Goal: Task Accomplishment & Management: Manage account settings

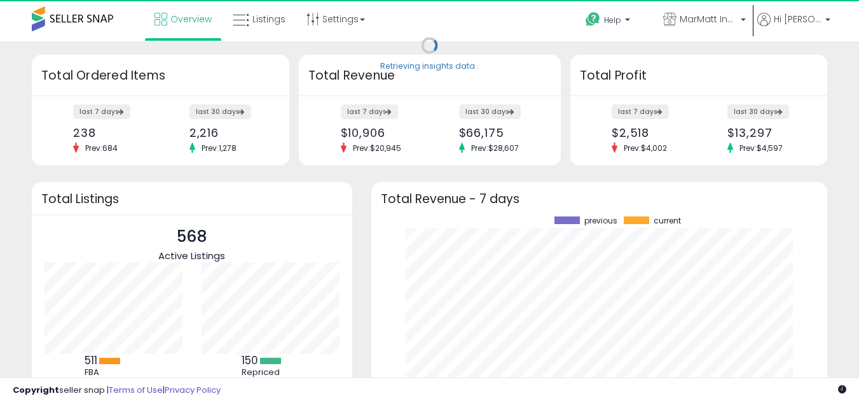
scroll to position [177, 431]
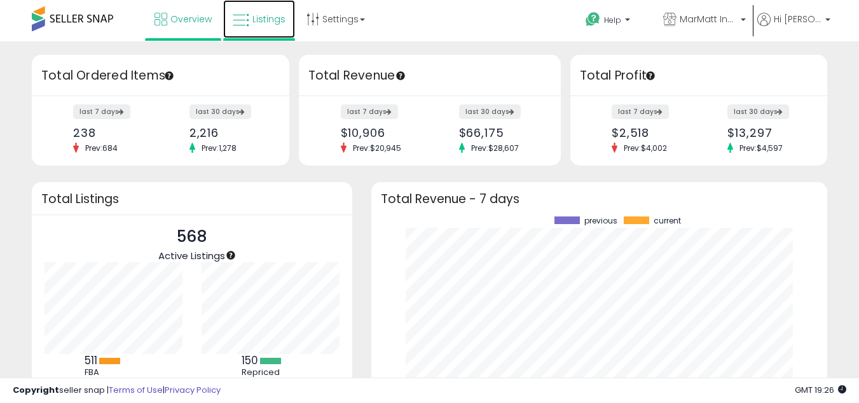
click at [268, 24] on span "Listings" at bounding box center [269, 19] width 33 height 13
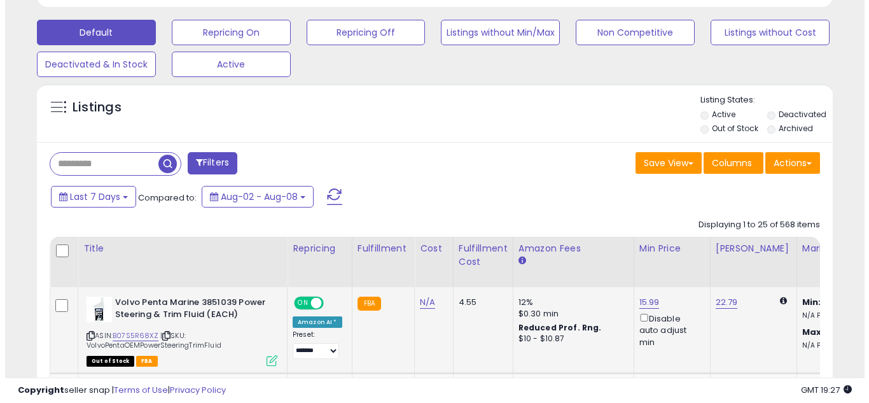
scroll to position [377, 0]
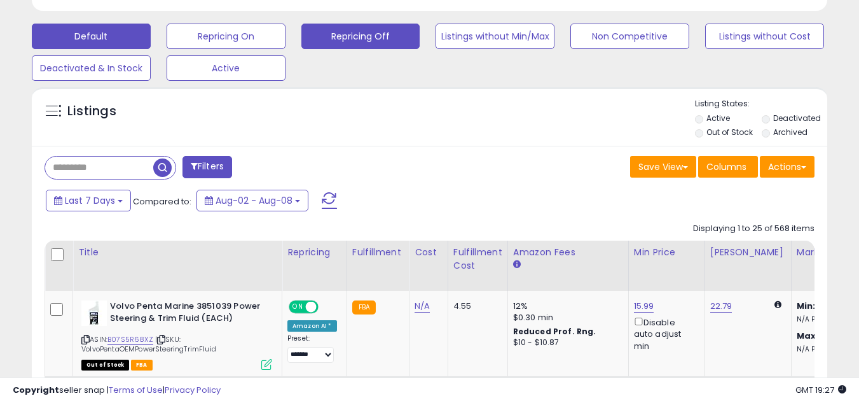
click at [286, 32] on button "Repricing Off" at bounding box center [226, 36] width 119 height 25
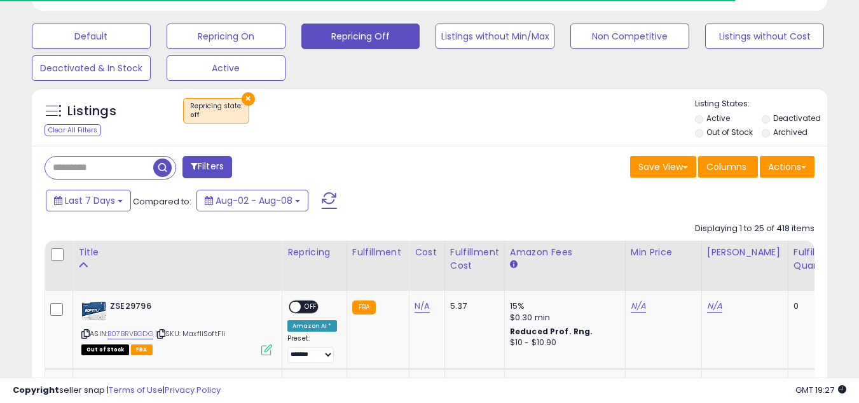
scroll to position [635765, 635565]
click at [707, 134] on label "Out of Stock" at bounding box center [730, 132] width 46 height 11
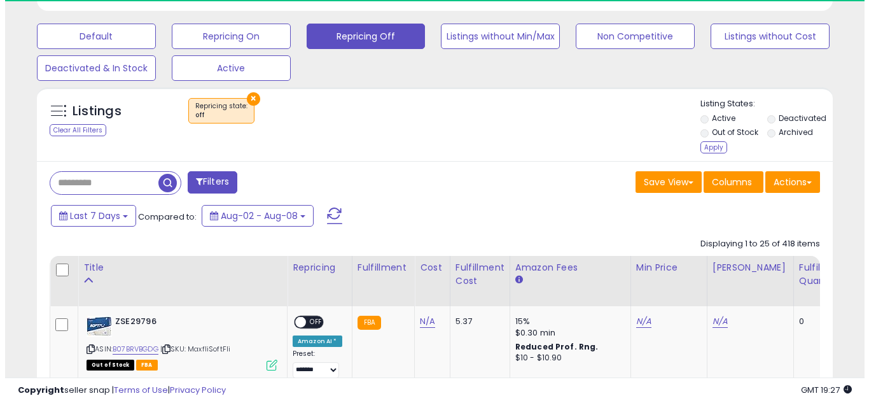
scroll to position [261, 460]
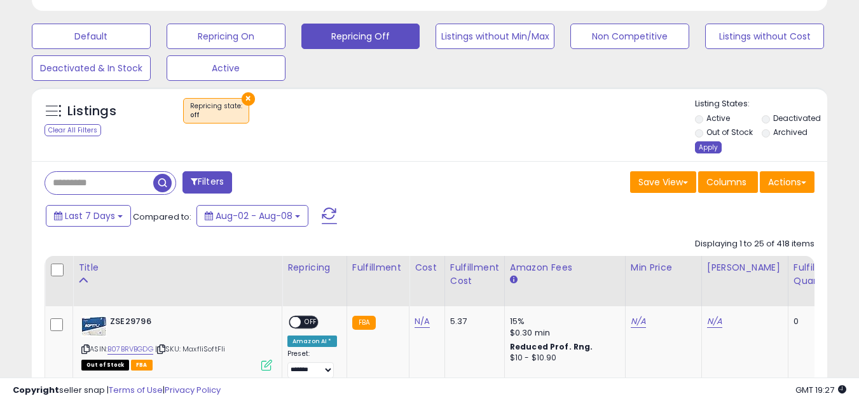
click at [701, 149] on div "Apply" at bounding box center [708, 147] width 27 height 12
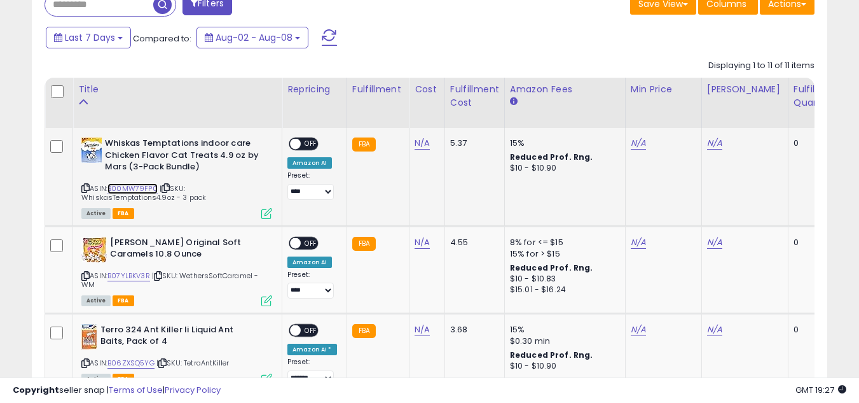
click at [137, 190] on link "B00MW79FP0" at bounding box center [132, 188] width 50 height 11
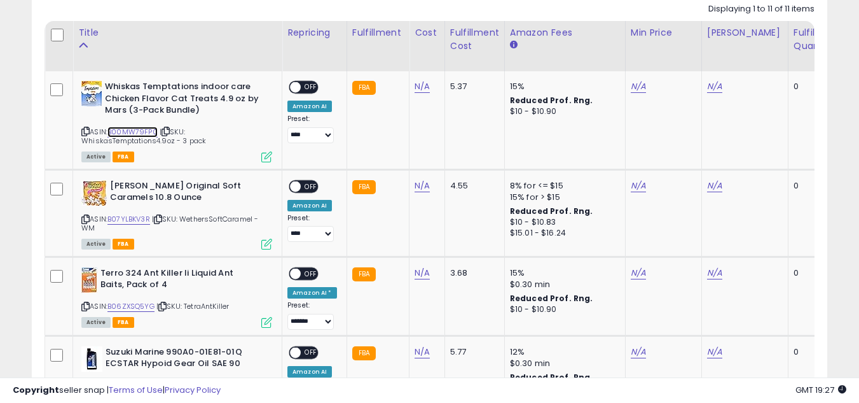
scroll to position [597, 0]
click at [422, 89] on link "N/A" at bounding box center [422, 86] width 15 height 13
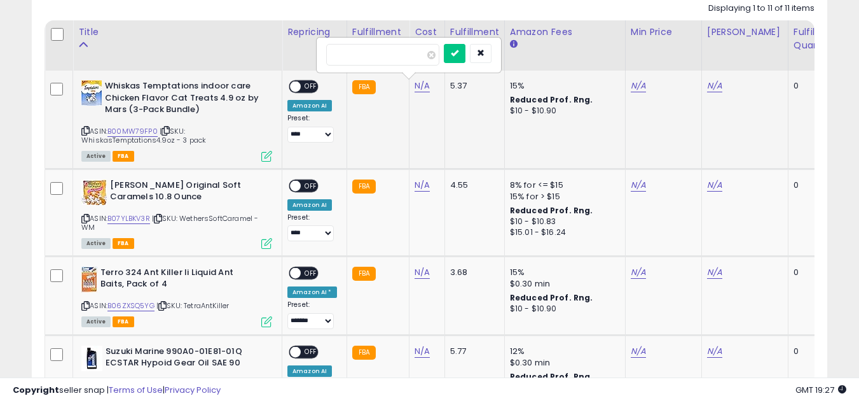
type input "*****"
click button "submit" at bounding box center [455, 53] width 22 height 19
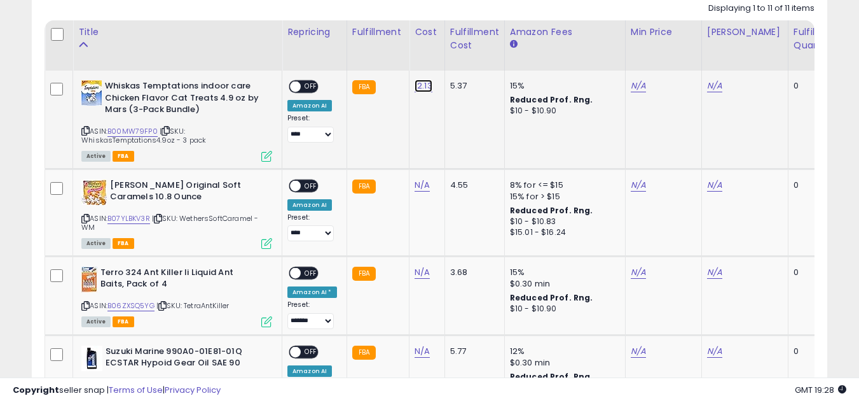
click at [417, 84] on link "12.13" at bounding box center [424, 86] width 18 height 13
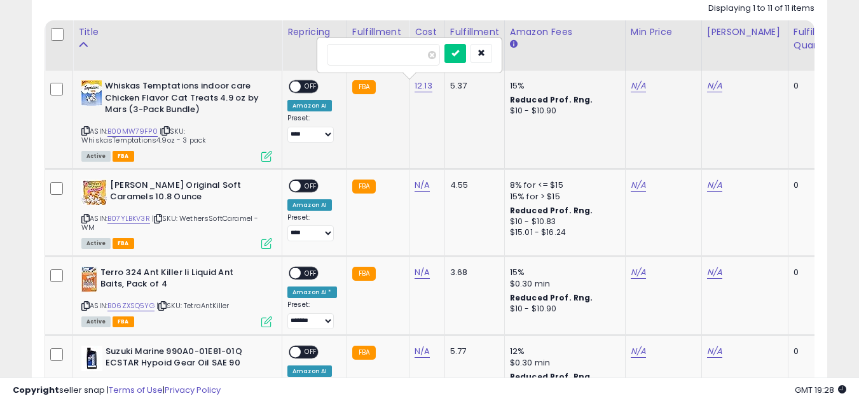
type input "****"
click button "submit" at bounding box center [456, 53] width 22 height 19
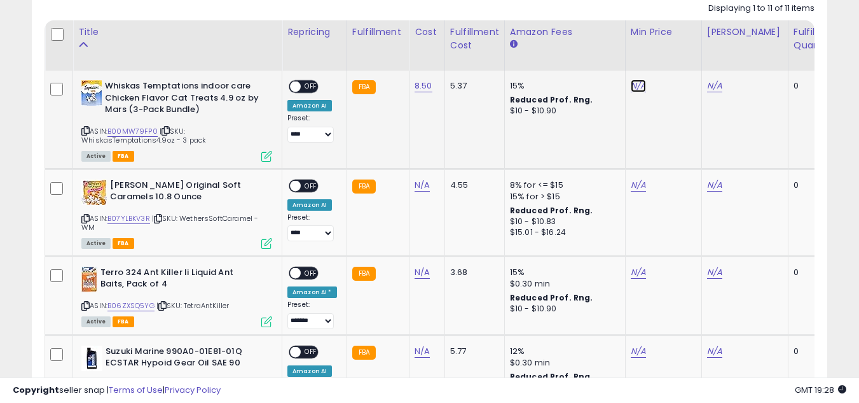
click at [639, 85] on link "N/A" at bounding box center [638, 86] width 15 height 13
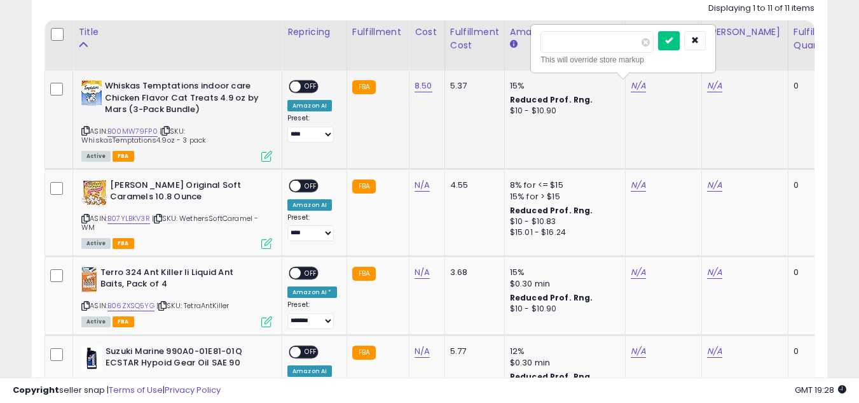
type input "*****"
click button "submit" at bounding box center [669, 40] width 22 height 19
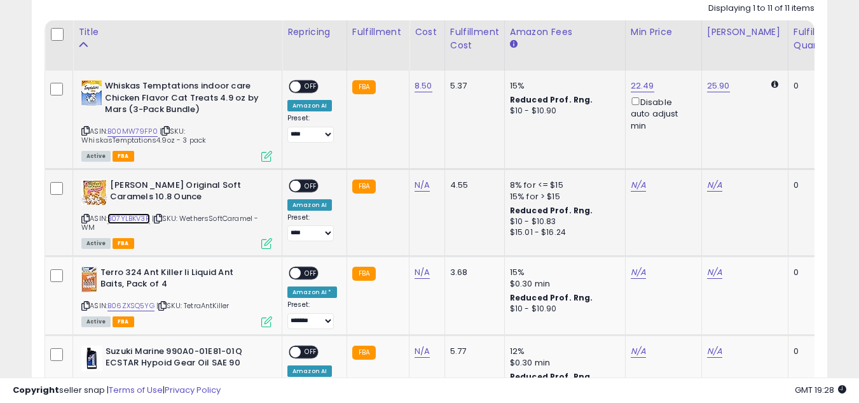
click at [127, 217] on link "B07YLBKV3R" at bounding box center [128, 218] width 43 height 11
click at [415, 185] on link "N/A" at bounding box center [422, 185] width 15 height 13
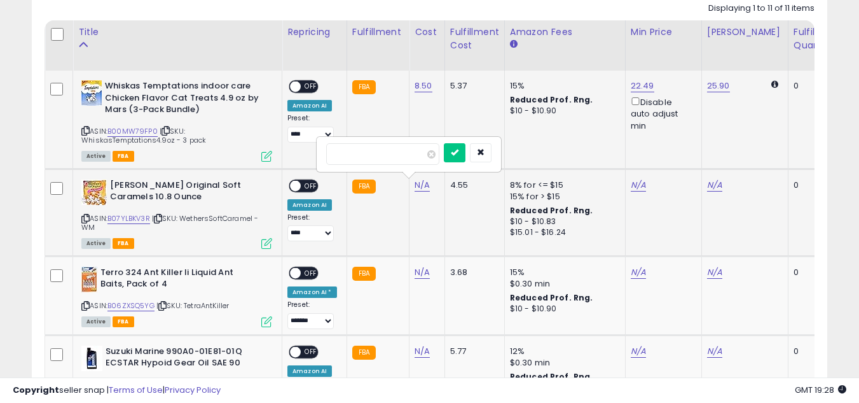
type input "****"
click button "submit" at bounding box center [455, 152] width 22 height 19
click at [639, 188] on link "N/A" at bounding box center [638, 185] width 15 height 13
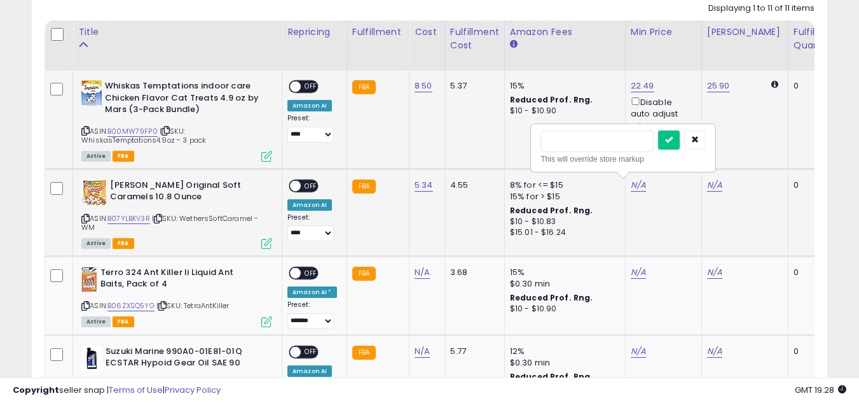
type input "*****"
click button "submit" at bounding box center [669, 139] width 22 height 19
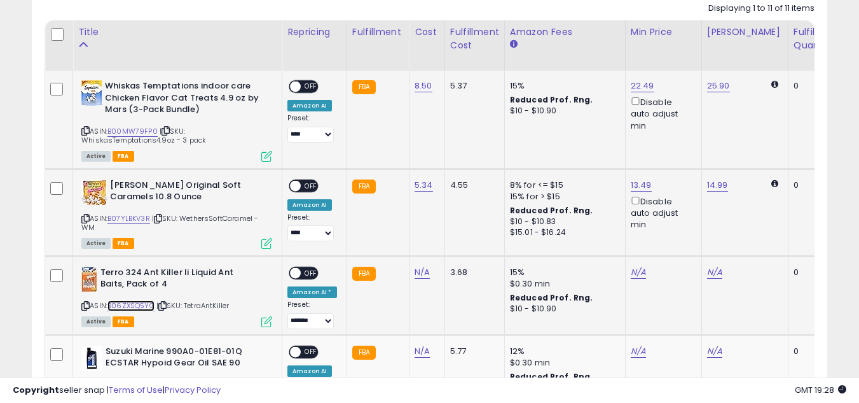
click at [125, 307] on link "B06ZXSQ5YG" at bounding box center [130, 305] width 47 height 11
click at [415, 278] on link "N/A" at bounding box center [422, 272] width 15 height 13
type input "****"
click button "submit" at bounding box center [455, 239] width 22 height 19
click at [633, 271] on link "N/A" at bounding box center [638, 272] width 15 height 13
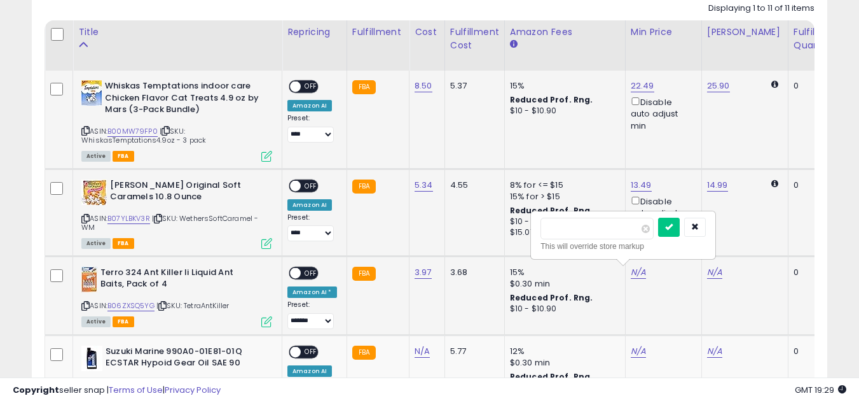
type input "****"
click button "submit" at bounding box center [669, 227] width 22 height 19
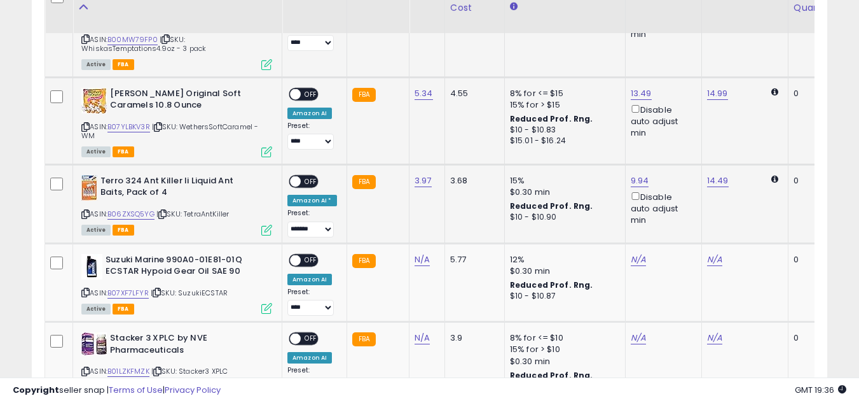
scroll to position [689, 0]
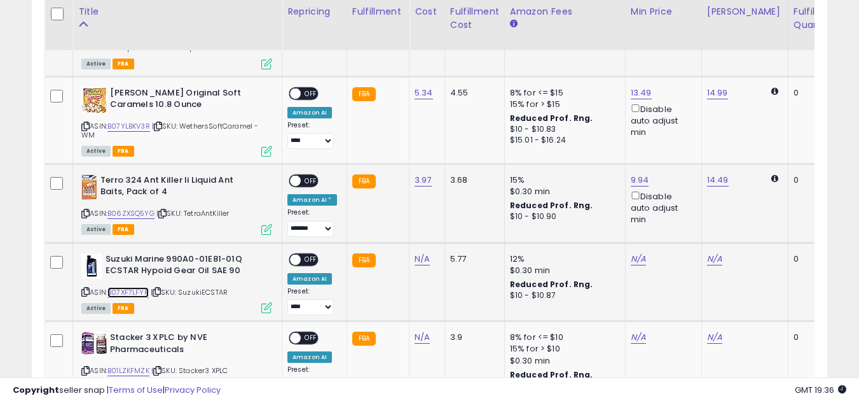
click at [144, 291] on link "B07XF7LFYR" at bounding box center [127, 292] width 41 height 11
click at [419, 259] on link "N/A" at bounding box center [422, 259] width 15 height 13
type input "****"
click button "submit" at bounding box center [455, 226] width 22 height 19
click at [633, 253] on link "N/A" at bounding box center [638, 259] width 15 height 13
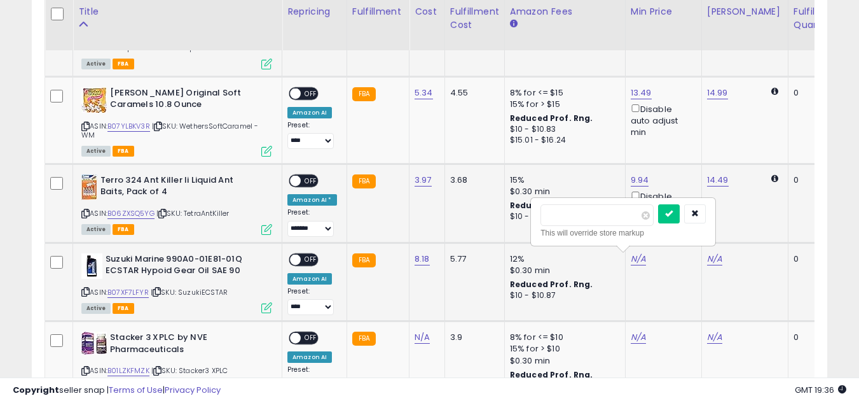
type input "*****"
click button "submit" at bounding box center [669, 213] width 22 height 19
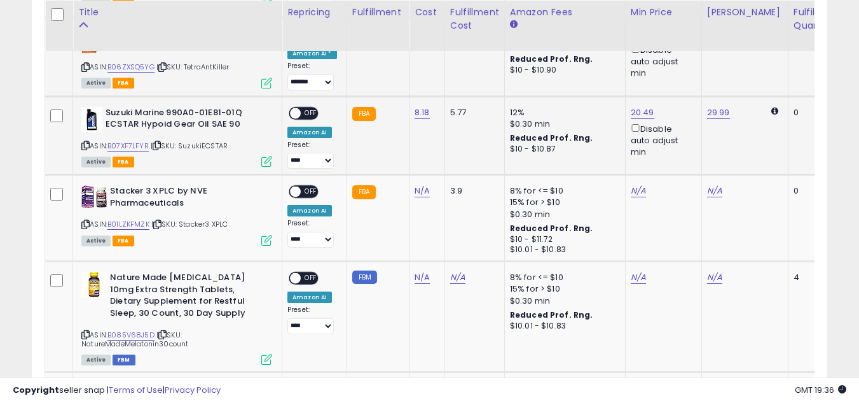
scroll to position [836, 0]
click at [127, 223] on link "B01LZKFMZK" at bounding box center [128, 223] width 42 height 11
click at [416, 191] on link "N/A" at bounding box center [422, 190] width 15 height 13
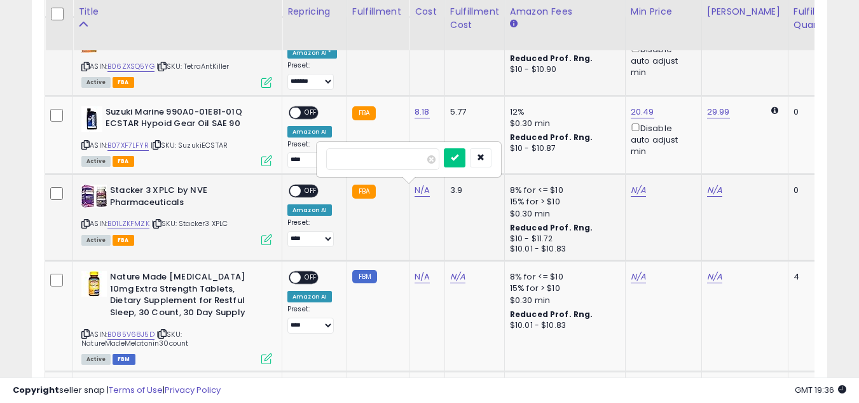
type input "**"
click button "submit" at bounding box center [455, 157] width 22 height 19
click at [634, 193] on link "N/A" at bounding box center [638, 190] width 15 height 13
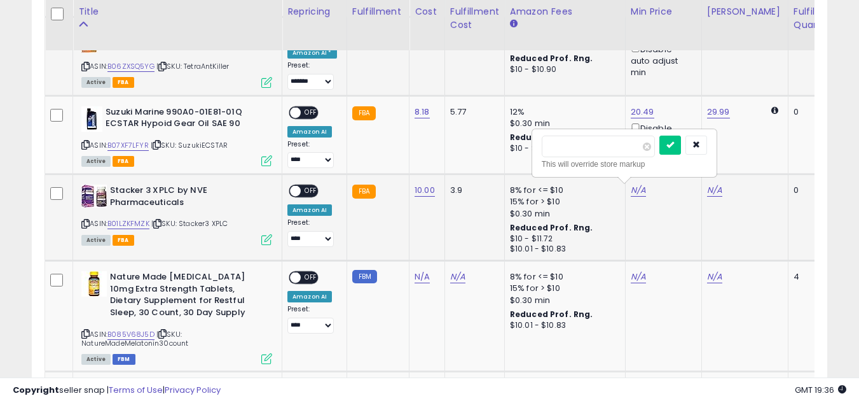
type input "*****"
click button "submit" at bounding box center [671, 144] width 22 height 19
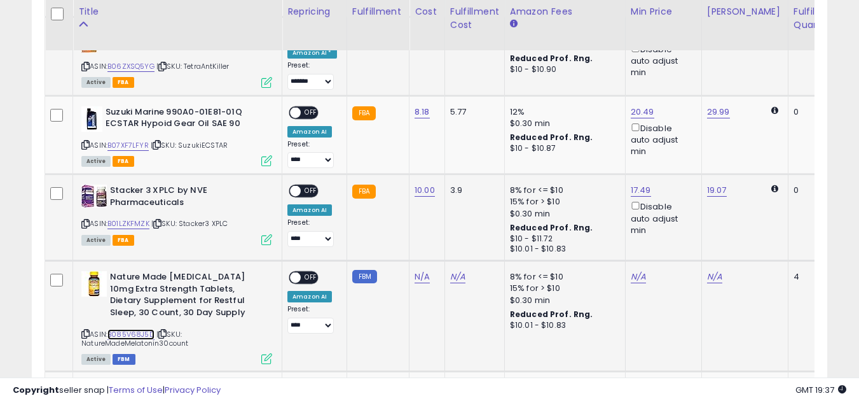
click at [121, 333] on link "B085V68J5D" at bounding box center [130, 334] width 47 height 11
click at [415, 274] on link "N/A" at bounding box center [422, 276] width 15 height 13
type input "****"
click button "submit" at bounding box center [455, 244] width 22 height 19
click at [632, 271] on link "N/A" at bounding box center [638, 276] width 15 height 13
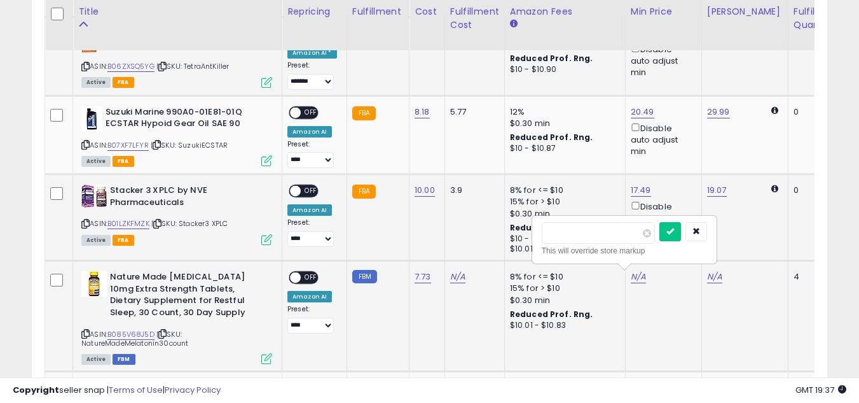
type input "*****"
click button "submit" at bounding box center [671, 231] width 22 height 19
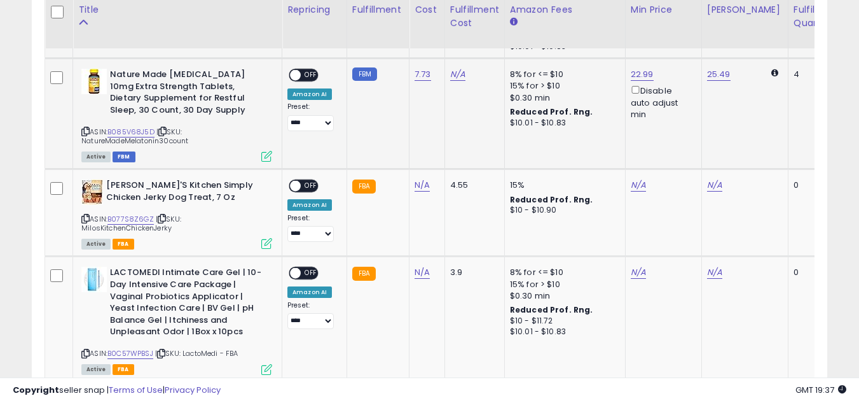
scroll to position [1039, 0]
click at [130, 217] on link "B077S8Z6GZ" at bounding box center [130, 218] width 46 height 11
click at [419, 181] on link "N/A" at bounding box center [422, 184] width 15 height 13
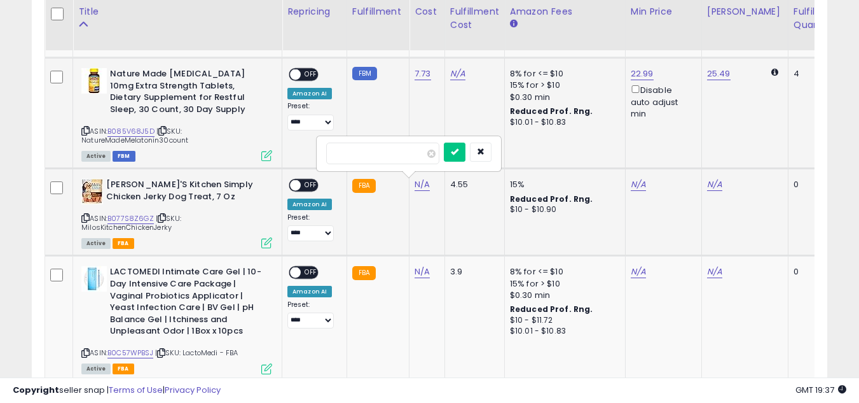
type input "****"
click button "submit" at bounding box center [455, 151] width 22 height 19
click at [632, 179] on link "N/A" at bounding box center [638, 184] width 15 height 13
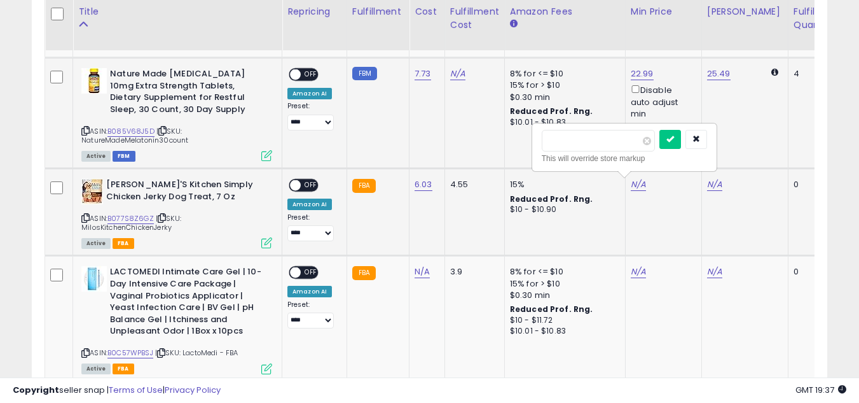
type input "*****"
click button "submit" at bounding box center [671, 139] width 22 height 19
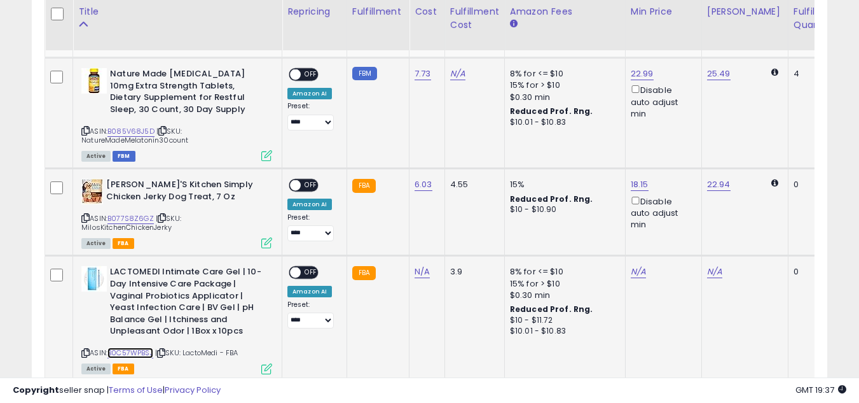
click at [142, 350] on link "B0C57WPBSJ" at bounding box center [130, 352] width 46 height 11
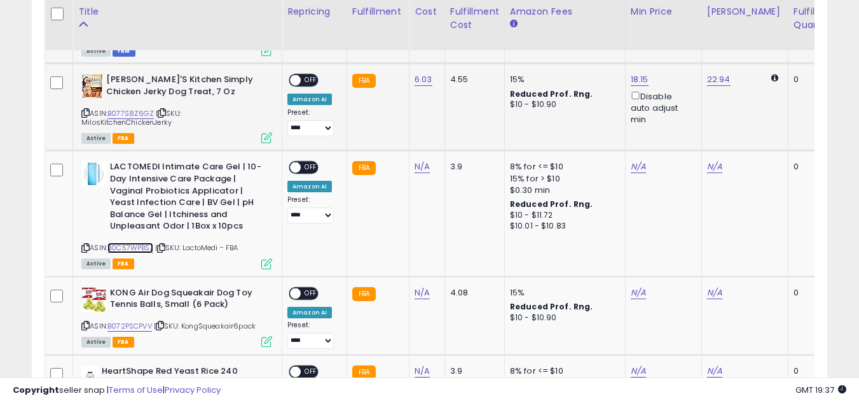
scroll to position [1145, 0]
click at [415, 163] on link "N/A" at bounding box center [422, 166] width 15 height 13
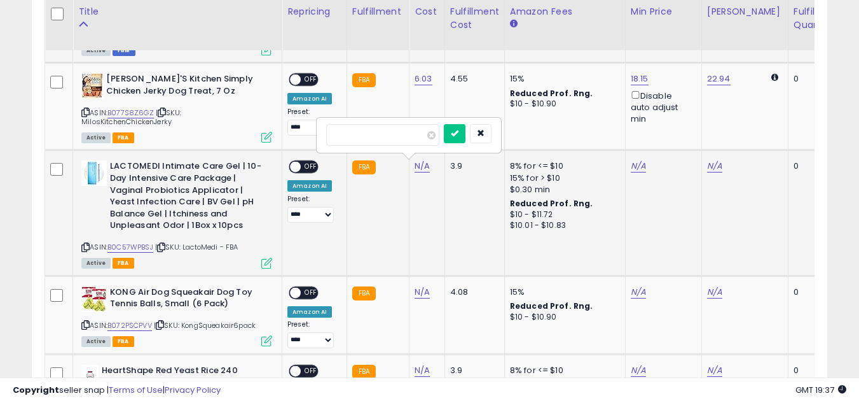
type input "**"
click button "submit" at bounding box center [455, 133] width 22 height 19
click at [631, 163] on link "N/A" at bounding box center [638, 166] width 15 height 13
type input "*****"
click button "submit" at bounding box center [671, 120] width 22 height 19
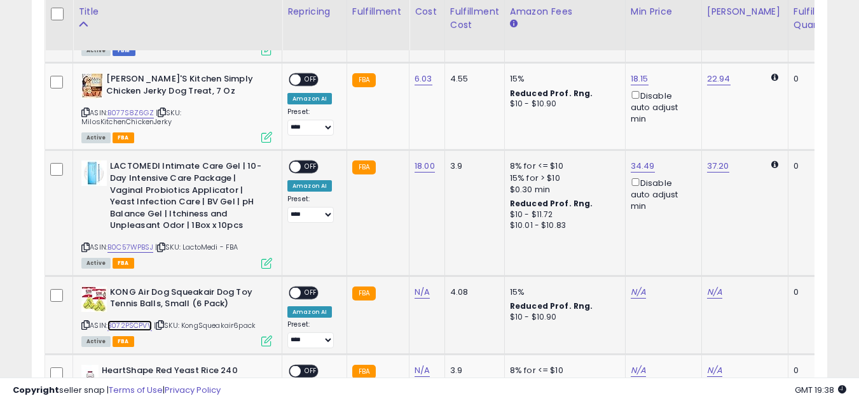
click at [126, 328] on link "B072PSCPVV" at bounding box center [129, 325] width 45 height 11
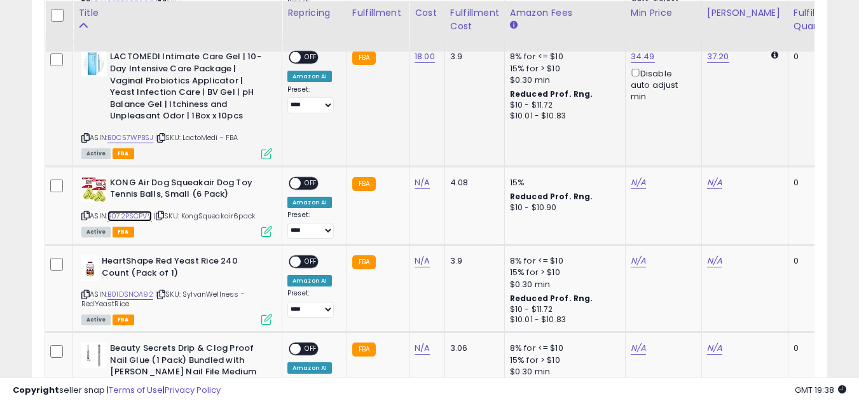
scroll to position [1250, 0]
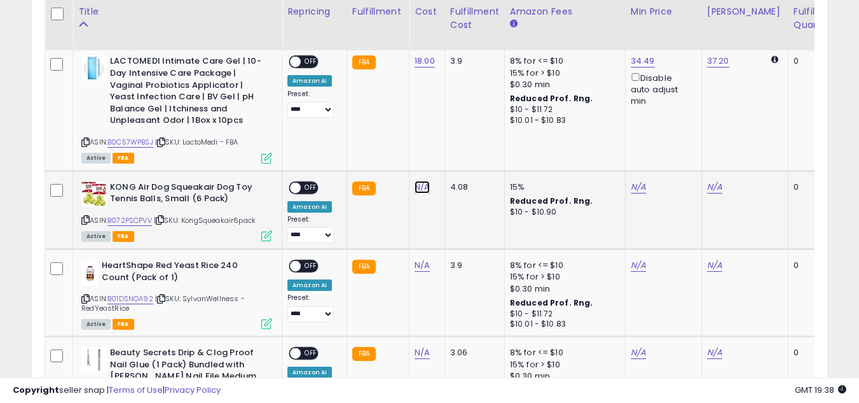
click at [424, 189] on link "N/A" at bounding box center [422, 187] width 15 height 13
type input "****"
click button "submit" at bounding box center [455, 154] width 22 height 19
click at [635, 193] on link "N/A" at bounding box center [638, 187] width 15 height 13
type input "*****"
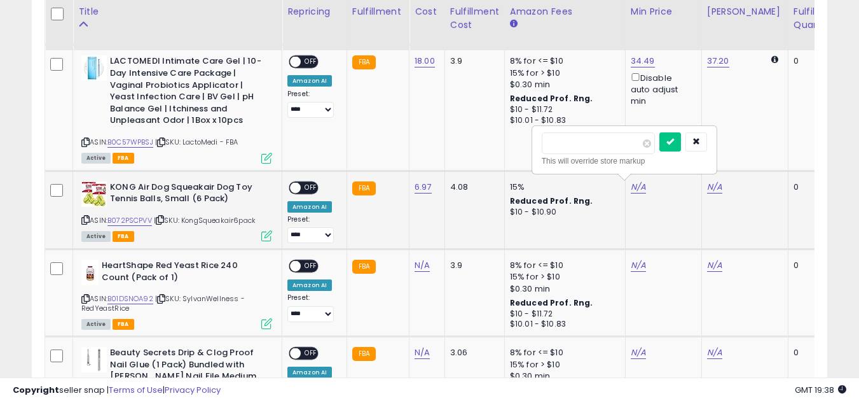
click button "submit" at bounding box center [671, 141] width 22 height 19
click at [139, 297] on link "B01DSNOA92" at bounding box center [130, 298] width 46 height 11
click at [421, 266] on link "N/A" at bounding box center [422, 265] width 15 height 13
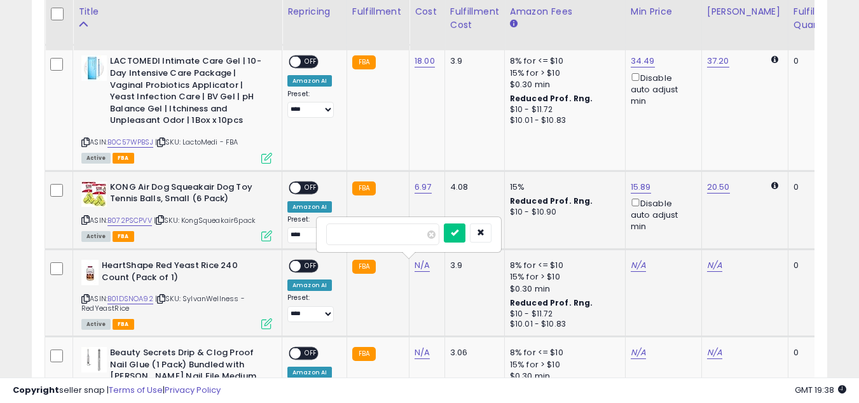
type input "*****"
click button "submit" at bounding box center [455, 232] width 22 height 19
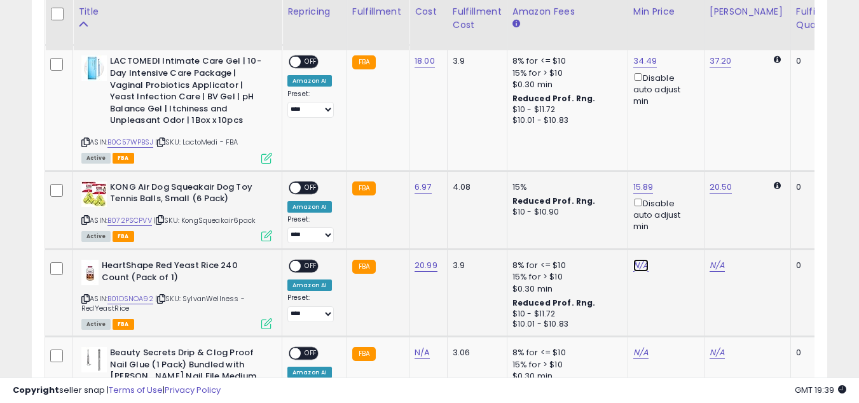
click at [638, 263] on link "N/A" at bounding box center [640, 265] width 15 height 13
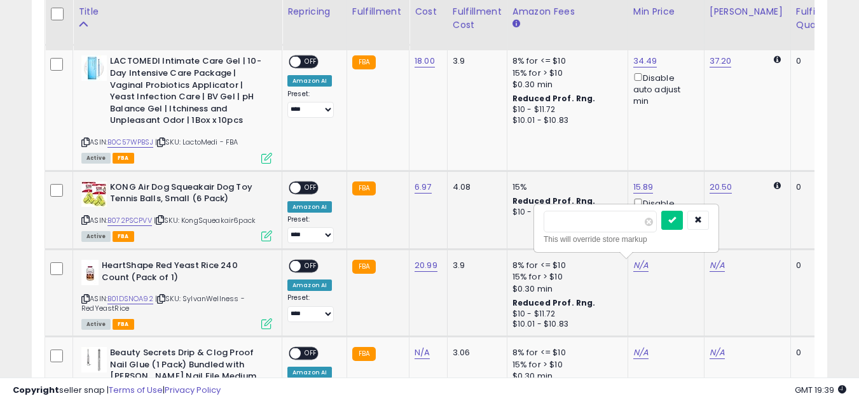
type input "*****"
click button "submit" at bounding box center [672, 220] width 22 height 19
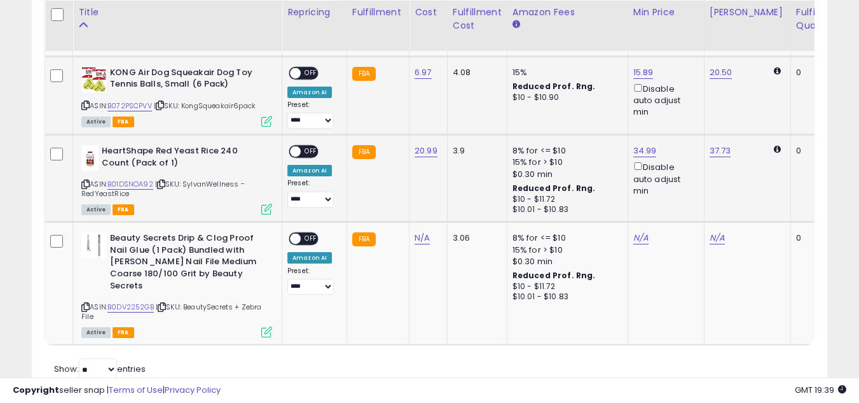
scroll to position [1365, 0]
click at [148, 304] on link "B0DV2252GB" at bounding box center [130, 306] width 46 height 11
click at [419, 237] on link "N/A" at bounding box center [422, 237] width 15 height 13
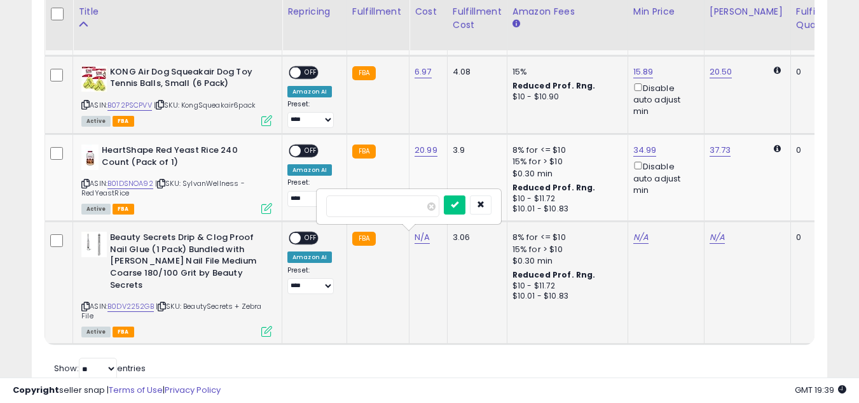
type input "****"
click button "submit" at bounding box center [455, 204] width 22 height 19
click at [638, 238] on link "N/A" at bounding box center [640, 237] width 15 height 13
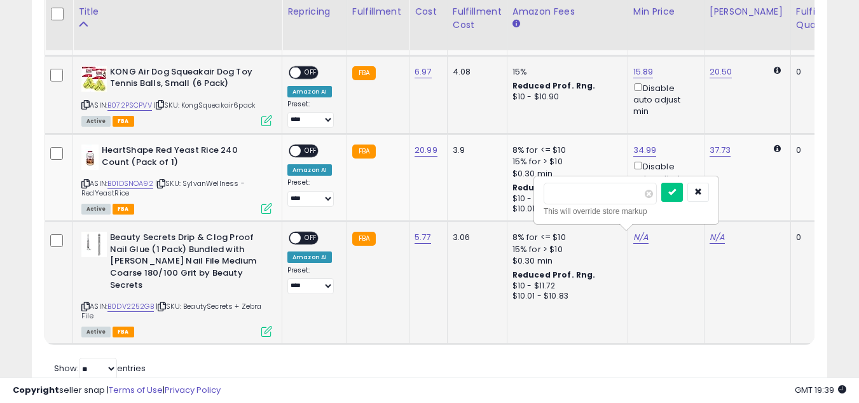
type input "**"
click button "submit" at bounding box center [672, 192] width 22 height 19
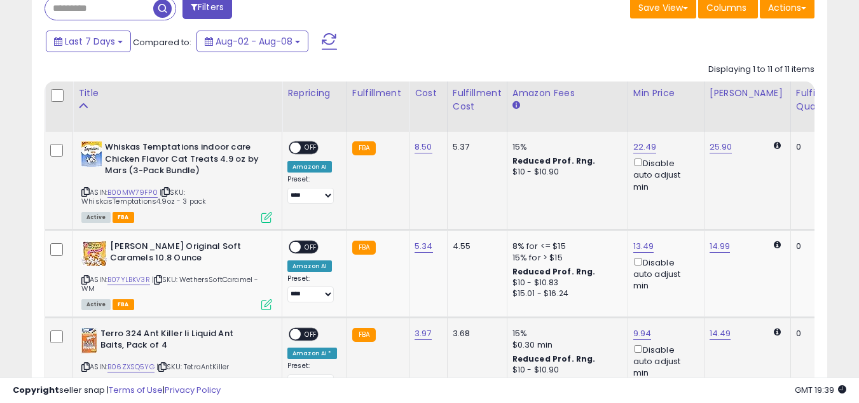
scroll to position [550, 0]
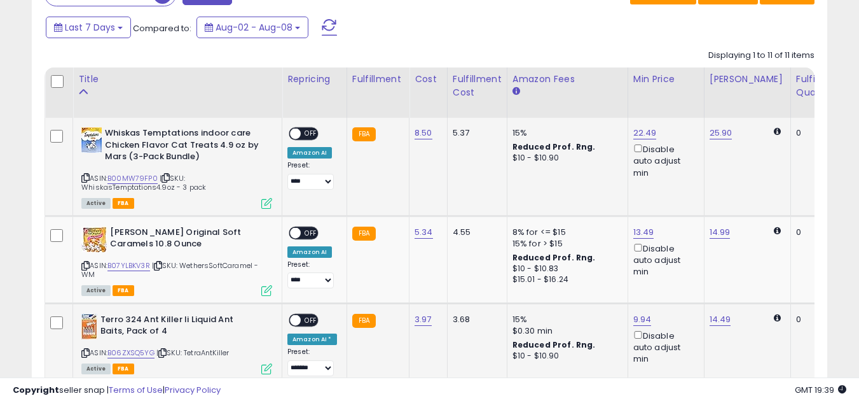
click at [301, 137] on div "ON OFF" at bounding box center [290, 133] width 30 height 11
click at [301, 235] on span "OFF" at bounding box center [311, 232] width 20 height 11
click at [296, 316] on span at bounding box center [295, 319] width 11 height 11
click at [303, 130] on span "OFF" at bounding box center [311, 133] width 20 height 11
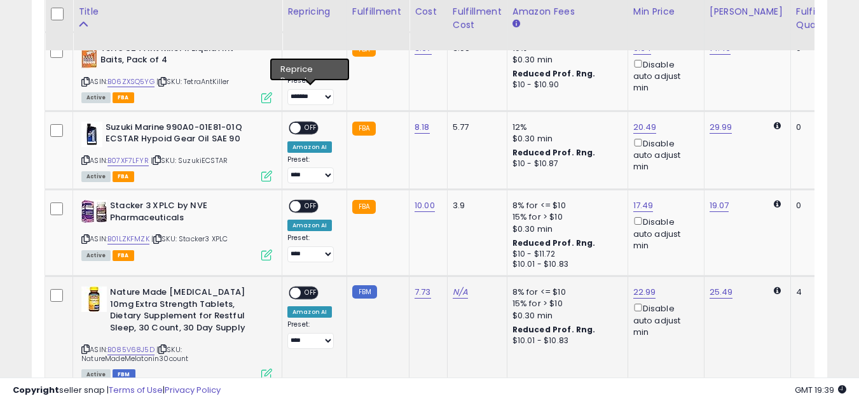
scroll to position [822, 0]
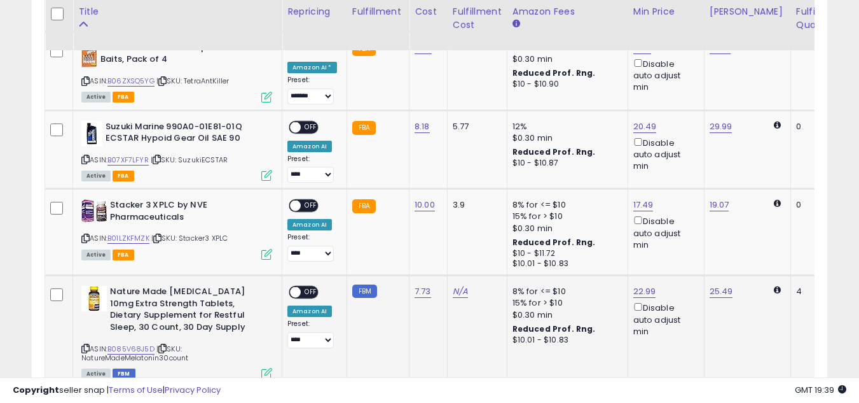
click at [303, 130] on span "OFF" at bounding box center [311, 126] width 20 height 11
click at [294, 203] on span at bounding box center [295, 205] width 11 height 11
click at [296, 298] on div "ON OFF" at bounding box center [304, 292] width 30 height 13
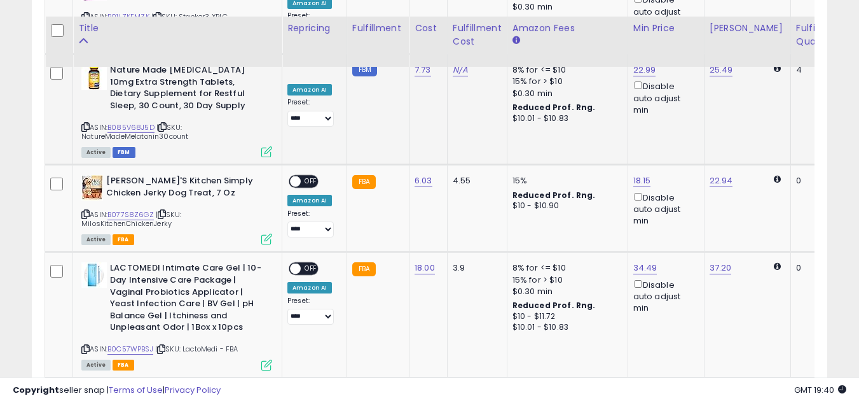
scroll to position [1041, 0]
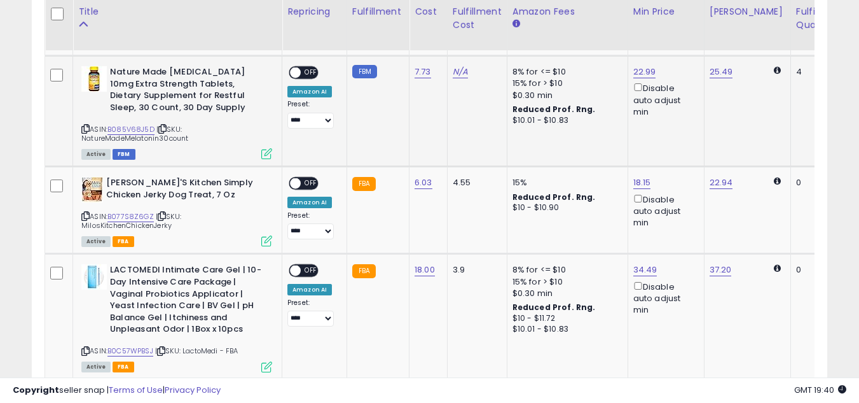
click at [305, 69] on span "OFF" at bounding box center [311, 72] width 20 height 11
click at [292, 187] on span at bounding box center [295, 183] width 11 height 11
click at [302, 272] on span "OFF" at bounding box center [311, 270] width 20 height 11
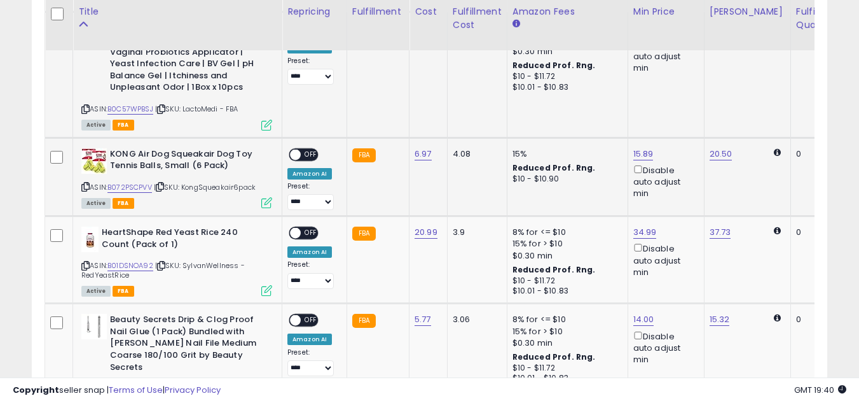
scroll to position [1283, 0]
click at [300, 151] on div "ON OFF" at bounding box center [290, 153] width 30 height 11
click at [294, 229] on span at bounding box center [295, 232] width 11 height 11
click at [302, 147] on div "ON OFF" at bounding box center [304, 153] width 30 height 13
click at [303, 158] on div "ON OFF" at bounding box center [290, 153] width 30 height 11
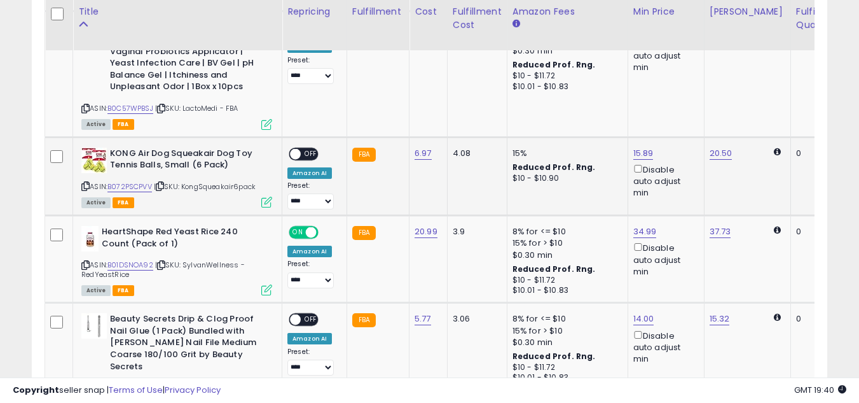
click at [304, 156] on span "OFF" at bounding box center [311, 153] width 20 height 11
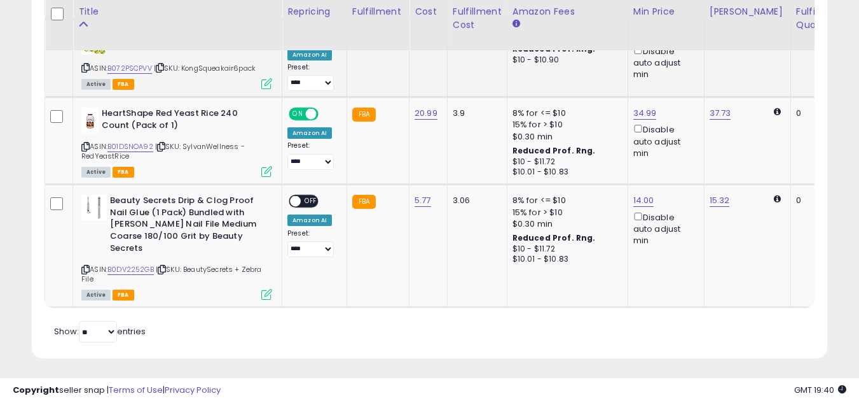
scroll to position [1415, 0]
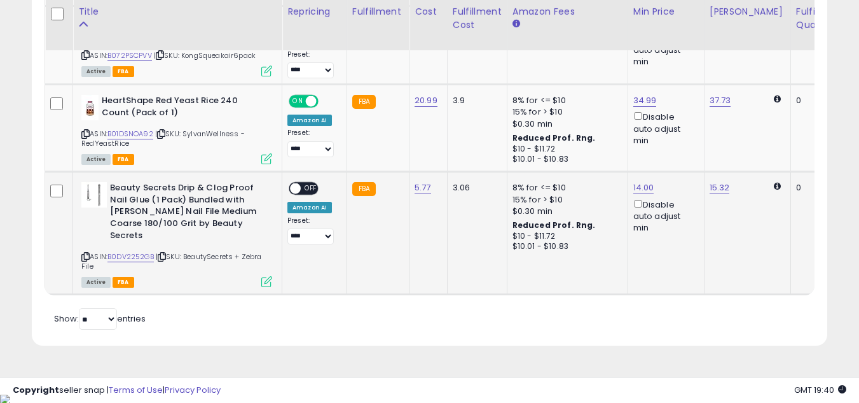
click at [310, 188] on span "OFF" at bounding box center [311, 188] width 20 height 11
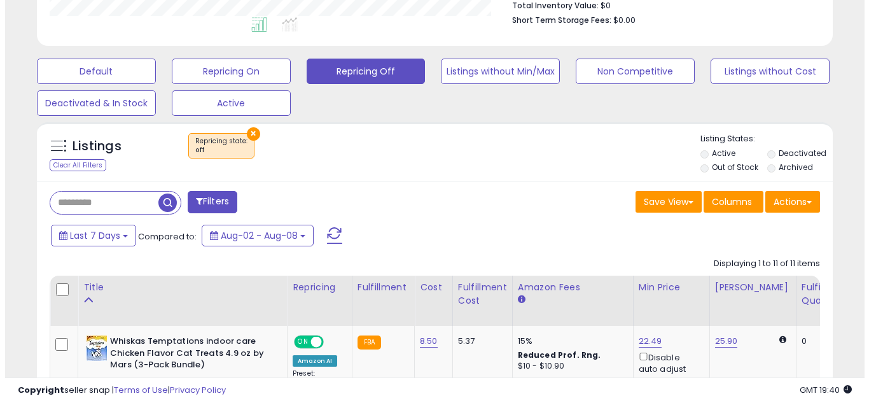
scroll to position [353, 0]
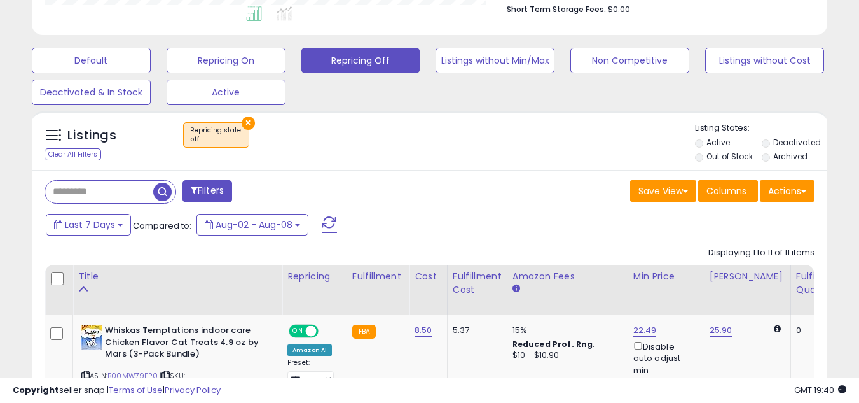
click at [242, 125] on button "×" at bounding box center [248, 122] width 13 height 13
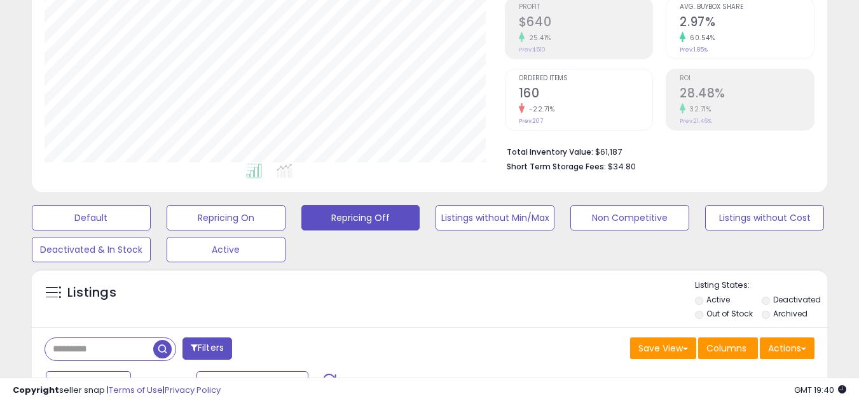
scroll to position [195, 0]
